Goal: Task Accomplishment & Management: Use online tool/utility

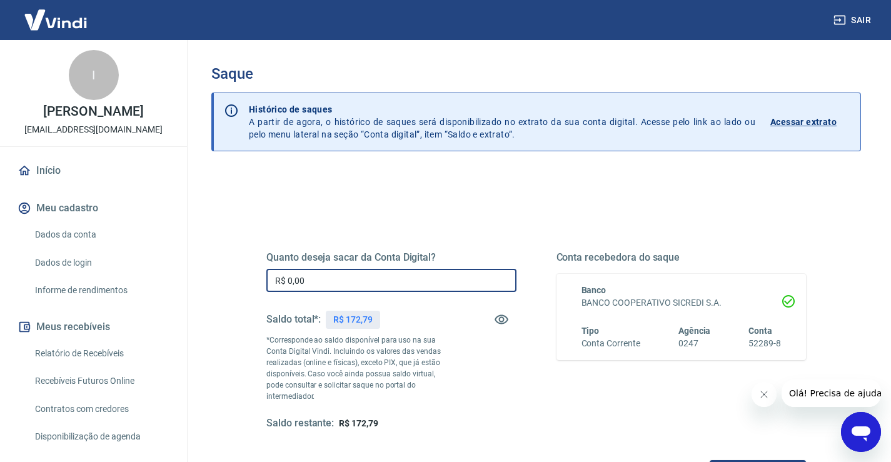
drag, startPoint x: 335, startPoint y: 283, endPoint x: 239, endPoint y: 285, distance: 96.4
click at [239, 285] on div "Quanto deseja sacar da Conta Digital? R$ 0,00 ​ Saldo total*: R$ 172,79 *Corres…" at bounding box center [536, 347] width 600 height 302
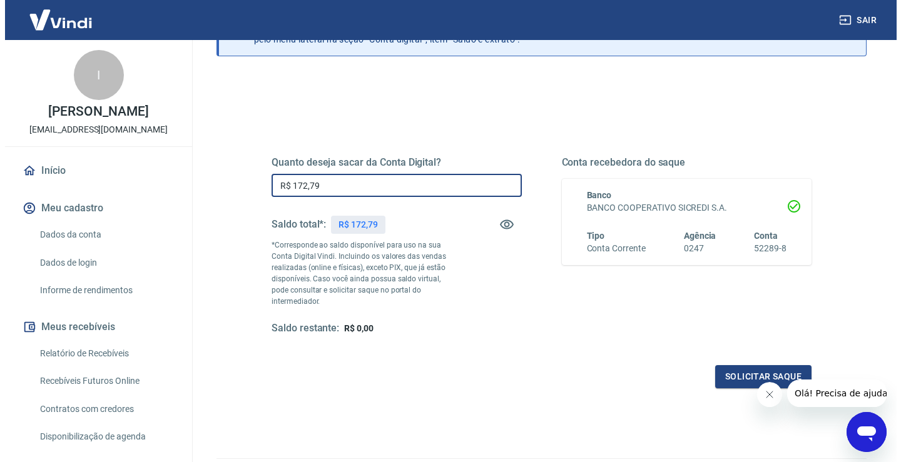
scroll to position [125, 0]
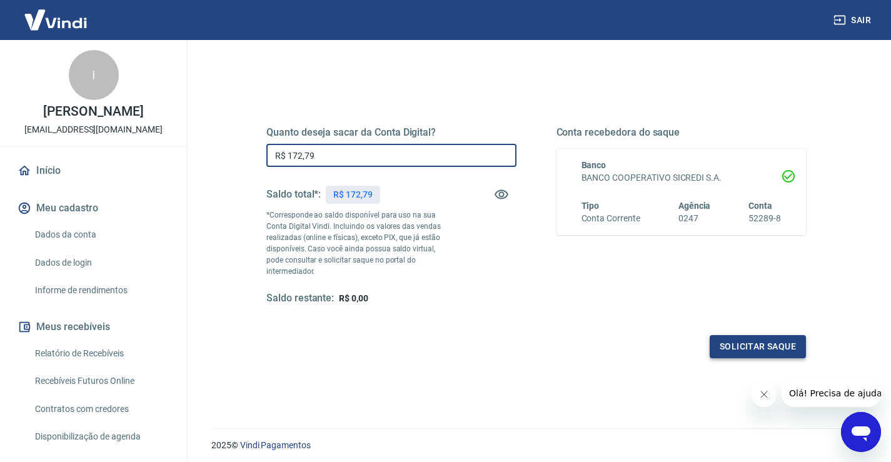
type input "R$ 172,79"
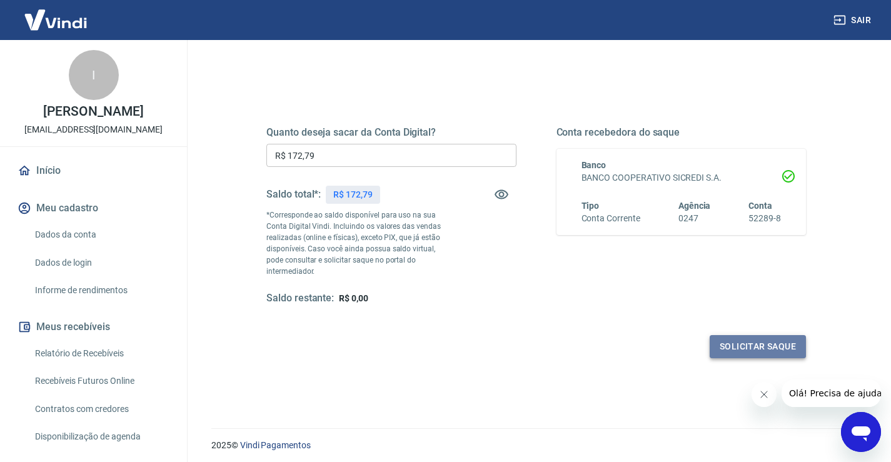
click at [745, 335] on button "Solicitar saque" at bounding box center [758, 346] width 96 height 23
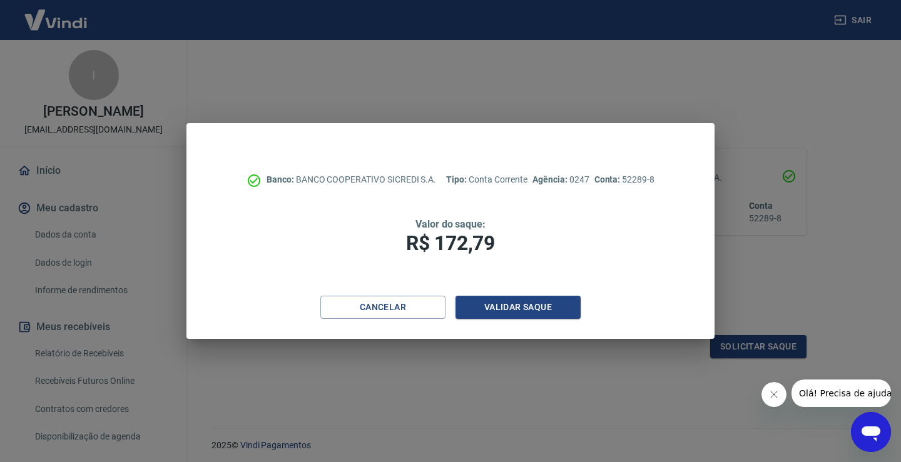
click at [522, 294] on div "Banco: BANCO COOPERATIVO SICREDI S.A. Tipo: Conta Corrente Agência: 0247 Conta:…" at bounding box center [450, 209] width 528 height 173
click at [523, 304] on button "Validar saque" at bounding box center [517, 307] width 125 height 23
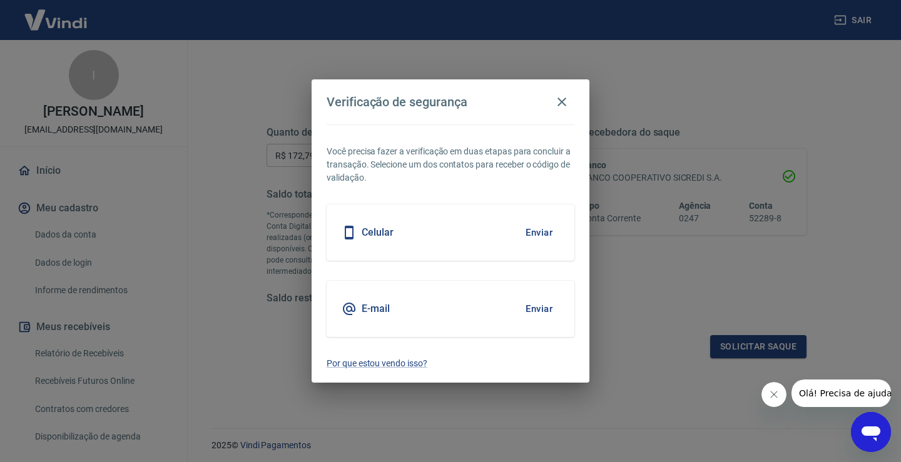
click at [538, 308] on button "Enviar" at bounding box center [539, 309] width 41 height 26
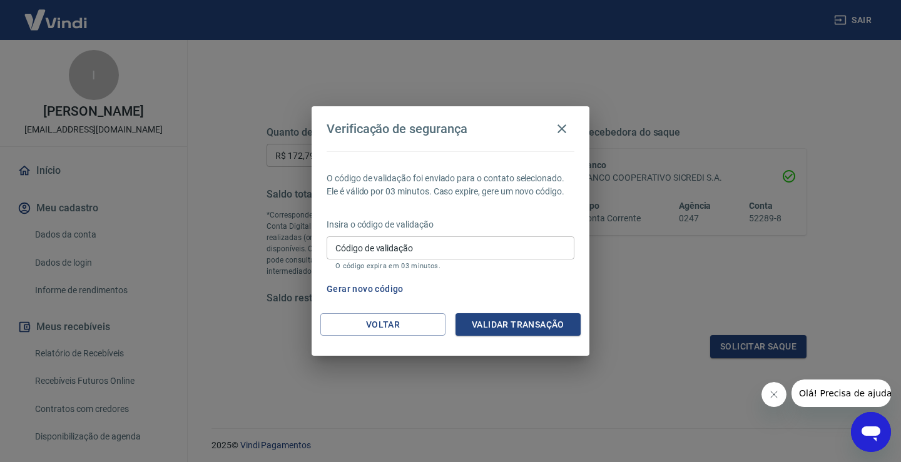
click at [473, 251] on input "Código de validação" at bounding box center [451, 247] width 248 height 23
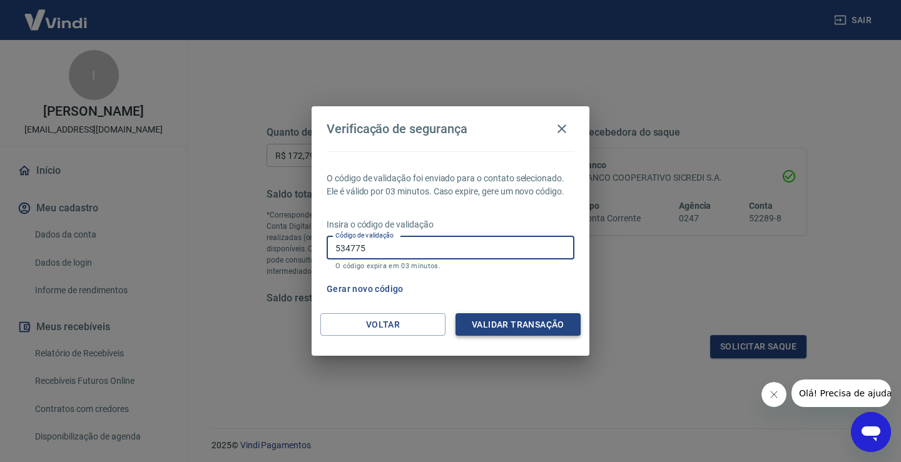
type input "534775"
click at [525, 322] on button "Validar transação" at bounding box center [517, 324] width 125 height 23
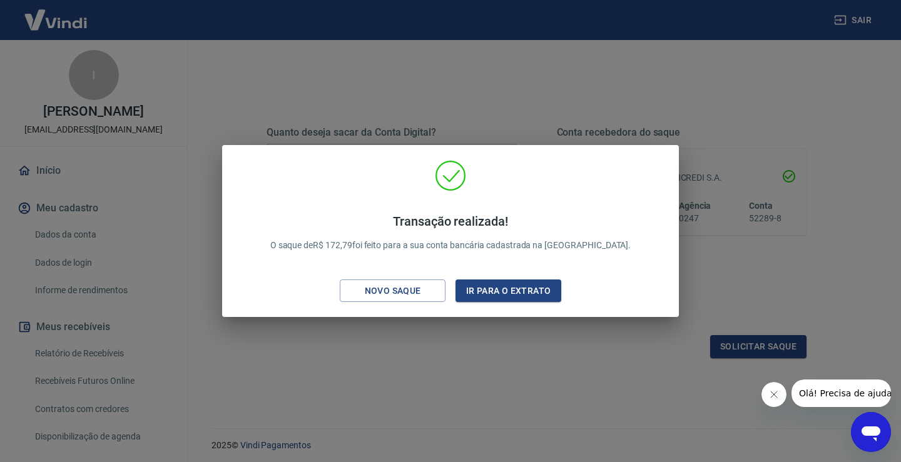
click at [504, 359] on div "Transação realizada! O saque de R$ 172,79 foi feito para a sua conta bancária c…" at bounding box center [450, 231] width 901 height 462
